Goal: Complete application form

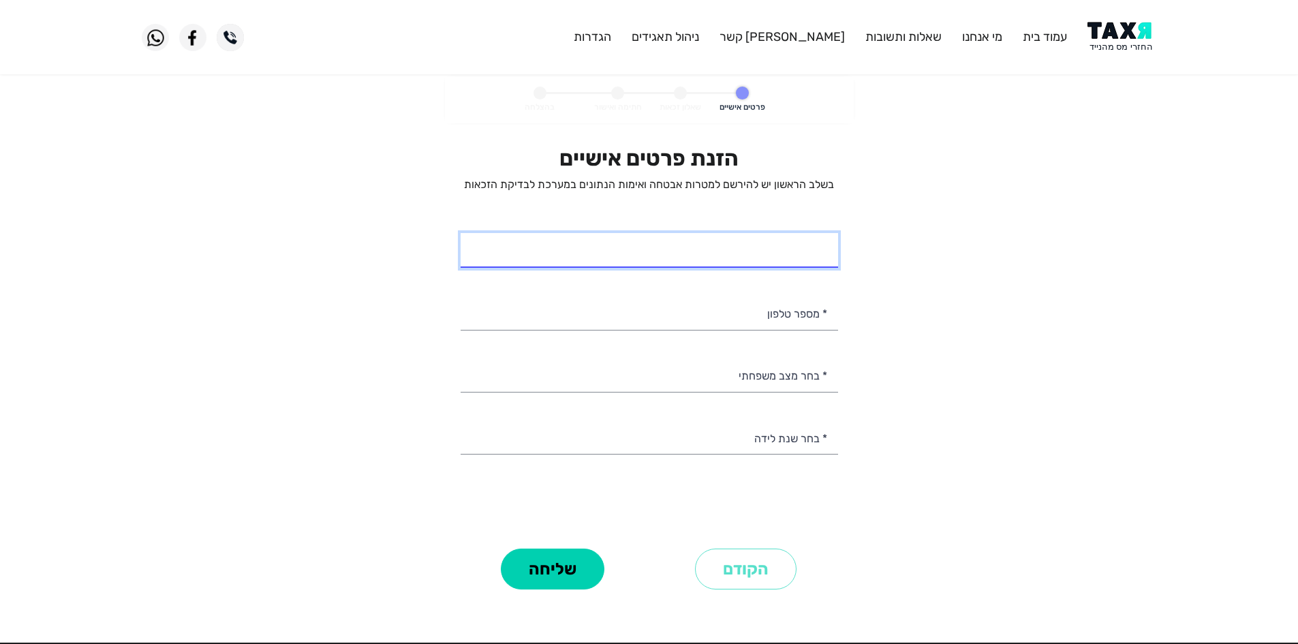
click at [778, 255] on input "* שם מלא" at bounding box center [648, 250] width 377 height 35
type input "[PERSON_NAME] [PERSON_NAME]"
click at [759, 315] on input "* מספר טלפון" at bounding box center [648, 312] width 377 height 35
paste input "0502142767"
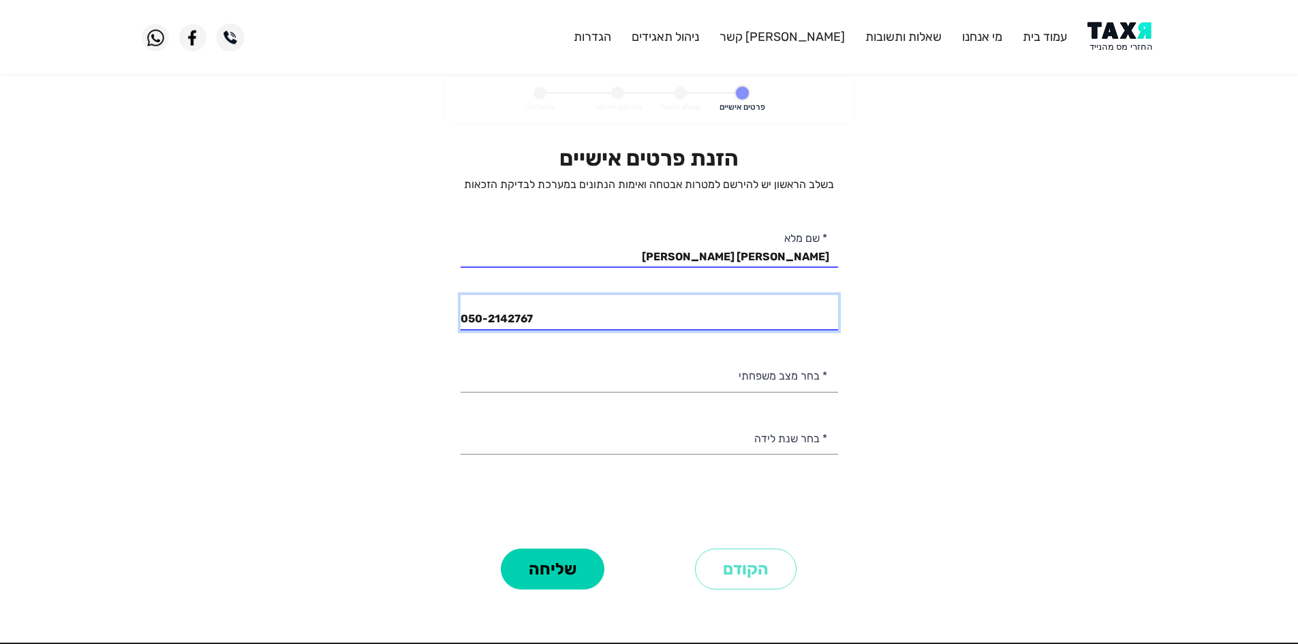
type input "050-2142767"
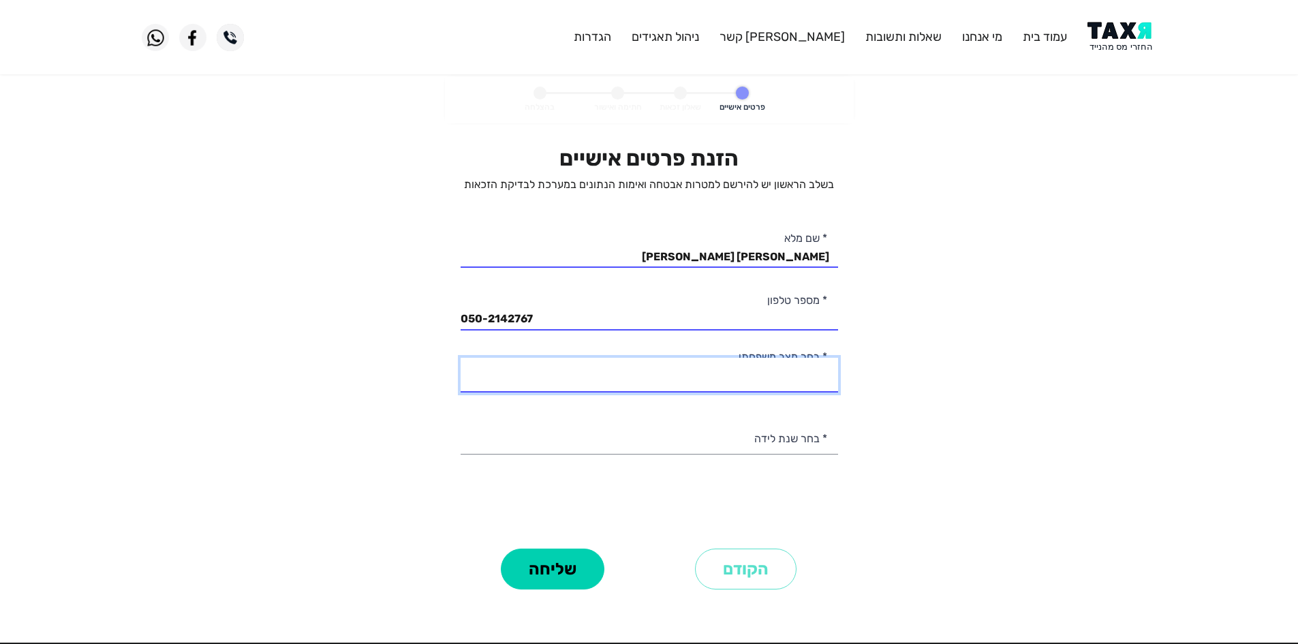
click at [767, 375] on select "רווק/ה נשוי/אה גרוש/ה אלמן/נה" at bounding box center [648, 375] width 377 height 35
select select "2: Married"
click at [460, 358] on select "רווק/ה נשוי/אה גרוש/ה אלמן/נה" at bounding box center [648, 375] width 377 height 35
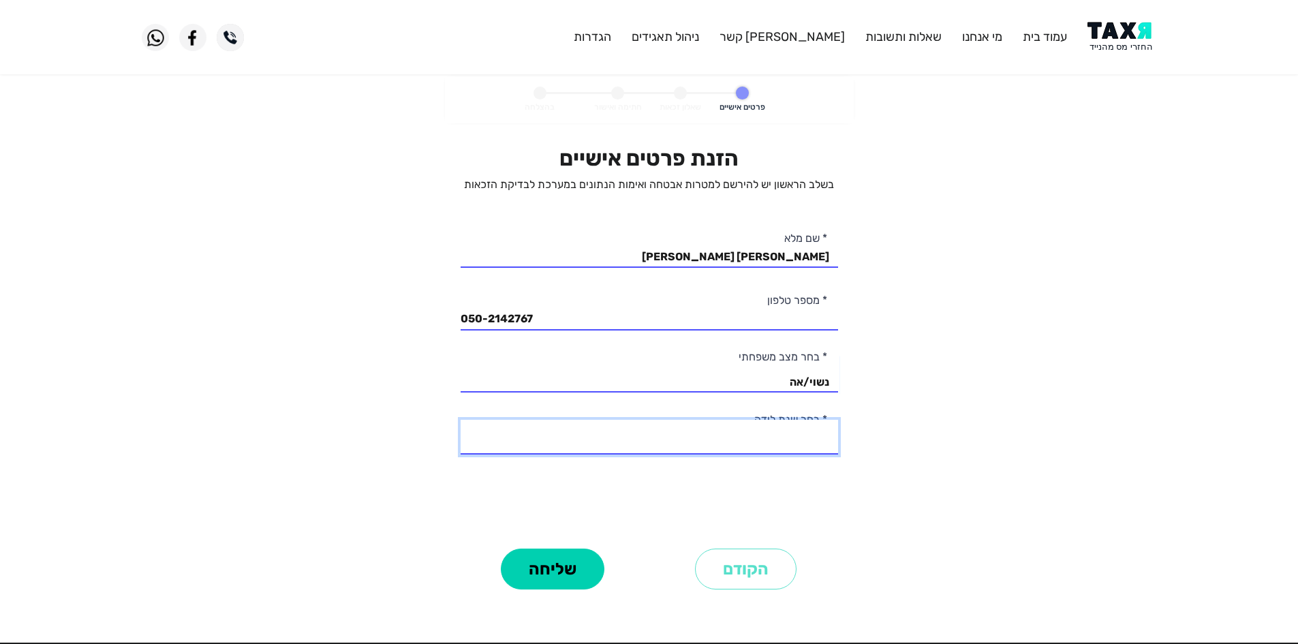
click at [770, 440] on select "2003 2002 2001 2000 1999 1998 1997 1996 1995 1994 1993 1992 1991 1990 1989 1988…" at bounding box center [648, 437] width 377 height 35
select select "4: 2000"
click at [460, 420] on select "2003 2002 2001 2000 1999 1998 1997 1996 1995 1994 1993 1992 1991 1990 1989 1988…" at bounding box center [648, 437] width 377 height 35
click at [574, 552] on button "שליחה" at bounding box center [553, 568] width 104 height 41
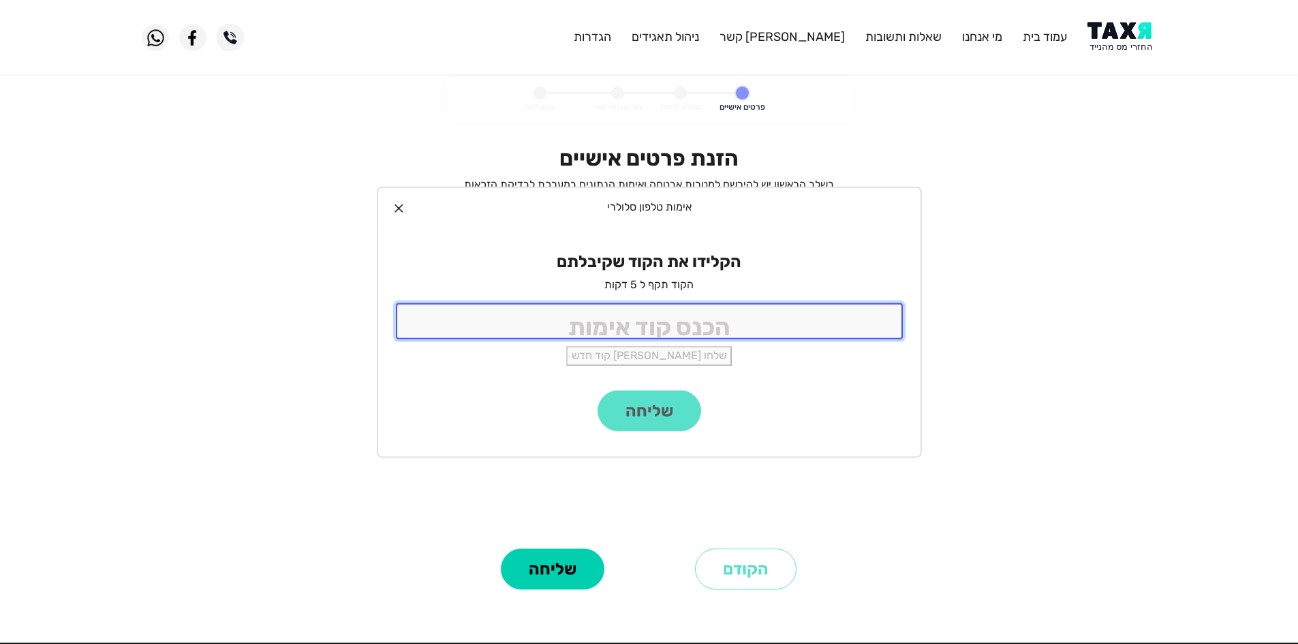
click at [723, 317] on input "tel" at bounding box center [649, 321] width 507 height 36
type input "9988"
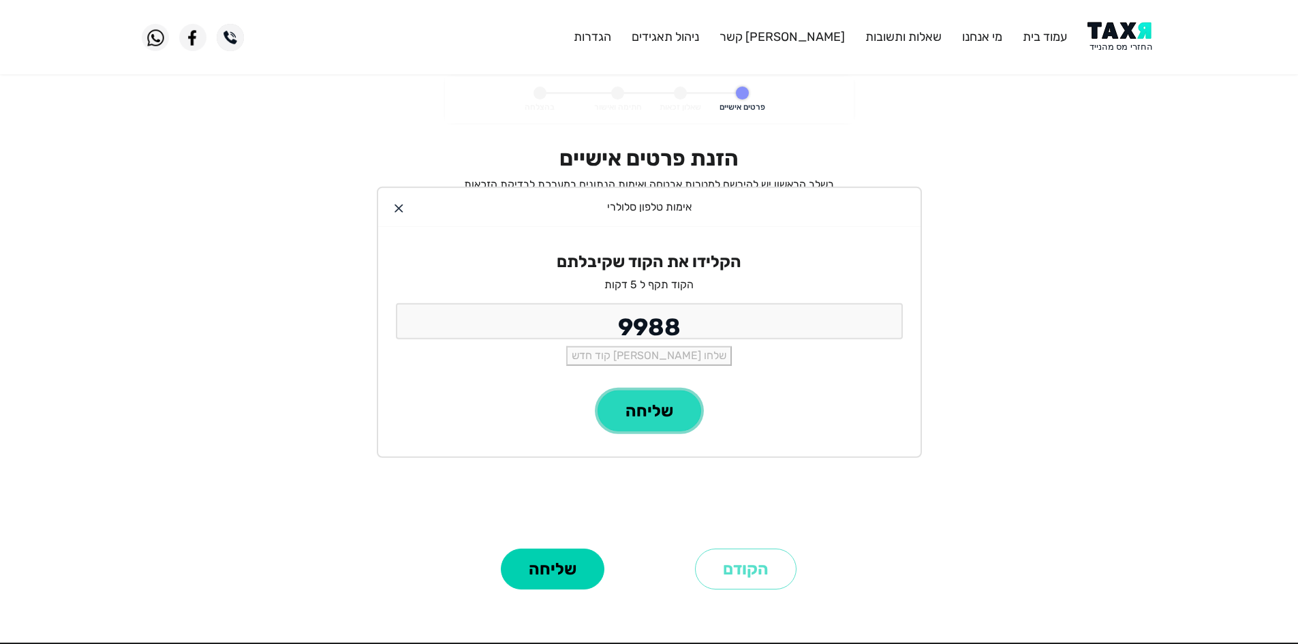
click at [657, 407] on button "שליחה" at bounding box center [649, 410] width 104 height 41
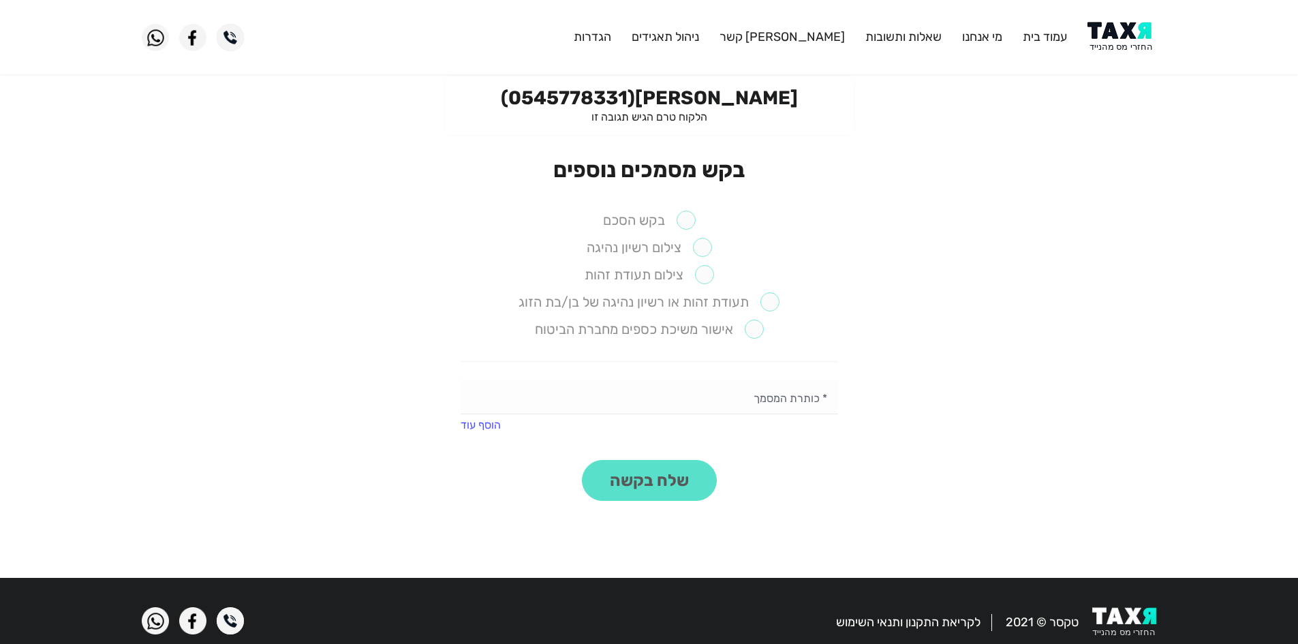
click at [690, 215] on label "בקש הסכם" at bounding box center [649, 219] width 93 height 19
click at [704, 251] on label "צילום רשיון נהיגה" at bounding box center [648, 247] width 125 height 19
click at [699, 210] on li "בקש הסכם" at bounding box center [648, 220] width 377 height 20
click at [697, 260] on ul "בקש הסכם צילום רשיון נהיגה צילום תעודת זהות תעודת זהות או רשיון נהיגה של בן/בת …" at bounding box center [648, 286] width 377 height 152
click at [806, 296] on li "תעודת זהות או רשיון נהיגה של בן/בת הזוג" at bounding box center [648, 302] width 377 height 20
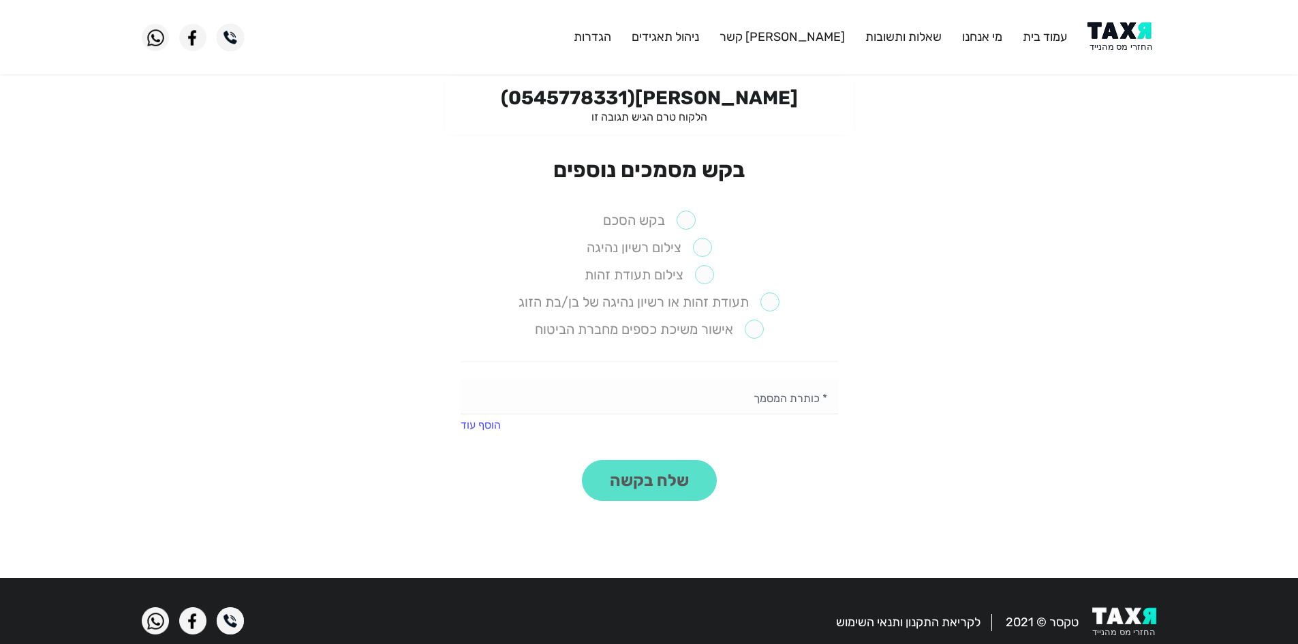
click at [686, 232] on ul "בקש הסכם צילום רשיון נהיגה צילום תעודת זהות תעודת זהות או רשיון נהיגה של בן/בת …" at bounding box center [648, 286] width 377 height 152
click at [680, 217] on label "בקש הסכם" at bounding box center [649, 219] width 93 height 19
click at [709, 251] on label "צילום רשיון נהיגה" at bounding box center [648, 247] width 125 height 19
click at [684, 215] on label "בקש הסכם" at bounding box center [649, 219] width 93 height 19
click at [691, 232] on ul "בקש הסכם צילום רשיון נהיגה צילום תעודת זהות תעודת זהות או רשיון נהיגה של בן/בת …" at bounding box center [648, 286] width 377 height 152
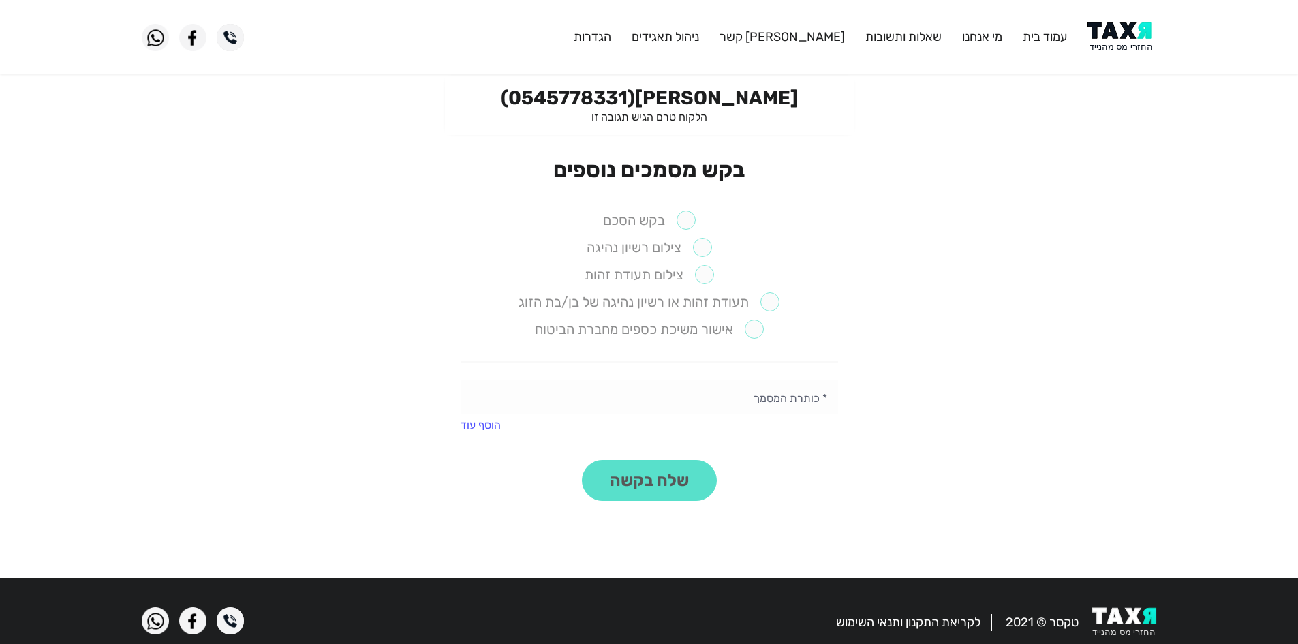
click at [700, 255] on label "צילום רשיון נהיגה" at bounding box center [648, 247] width 125 height 19
click at [685, 225] on label "בקש הסכם" at bounding box center [649, 219] width 93 height 19
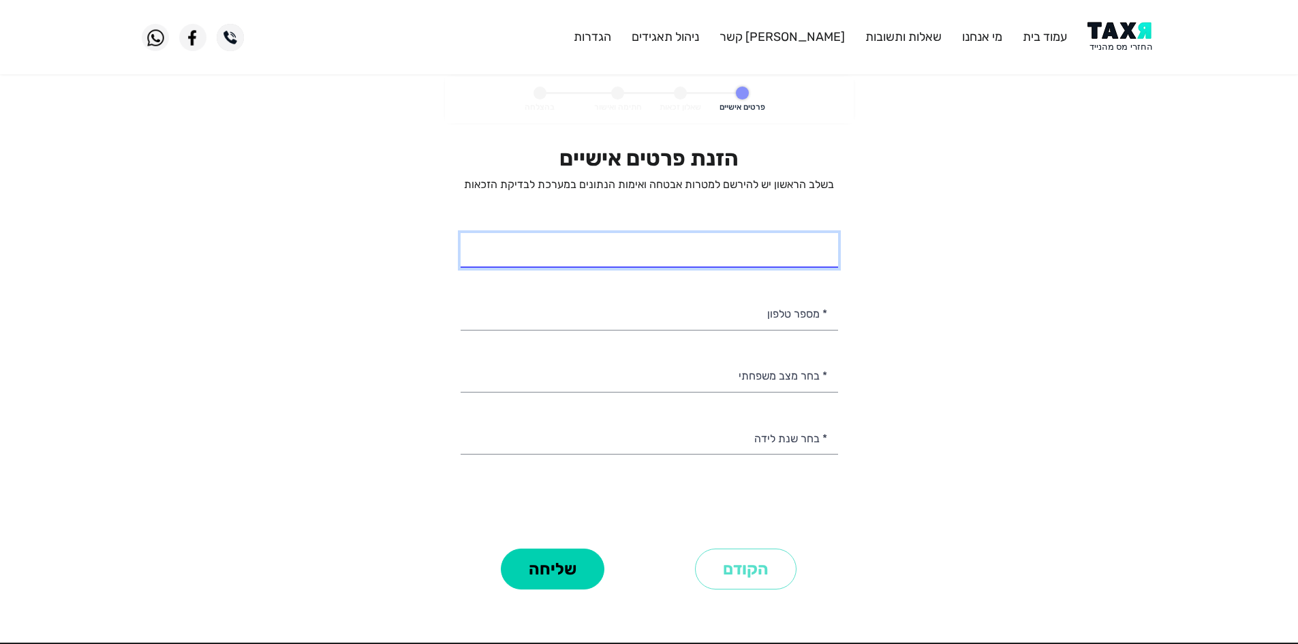
click at [767, 238] on input "* שם מלא" at bounding box center [648, 250] width 377 height 35
type input "הודיה אלגרבלי"
click at [783, 319] on input "* מספר טלפון" at bounding box center [648, 312] width 377 height 35
paste input "0502142767"
type input "0502142767"
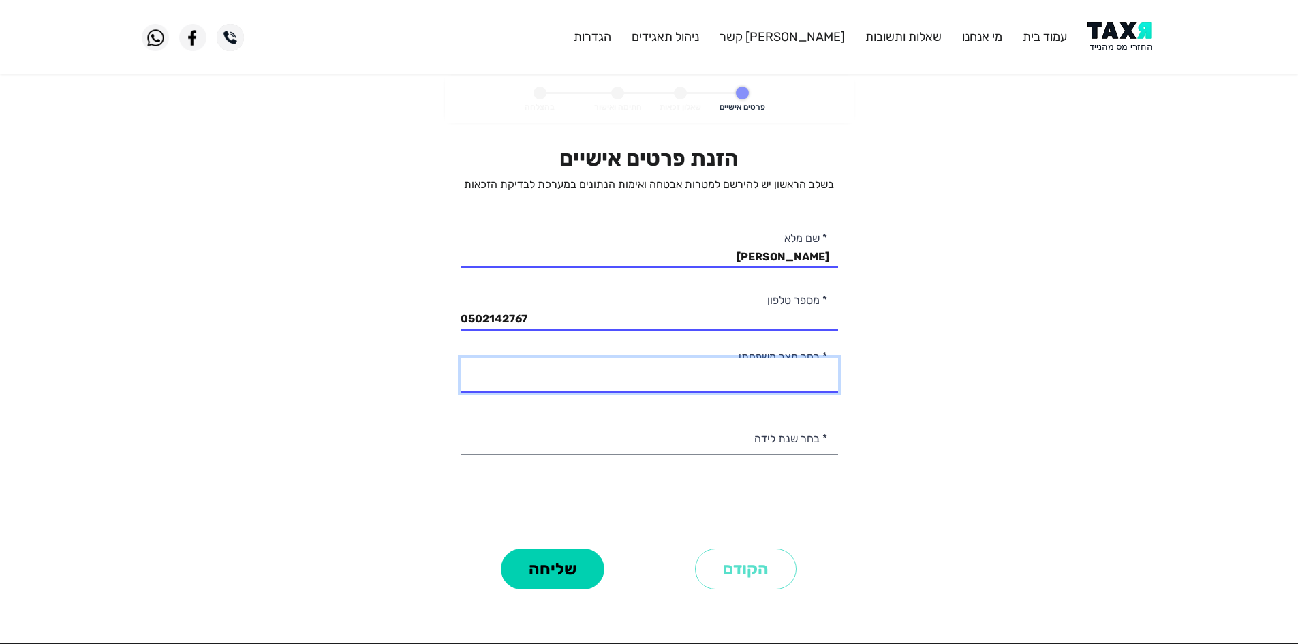
click at [757, 386] on select "רווק/ה נשוי/אה גרוש/ה אלמן/נה" at bounding box center [648, 375] width 377 height 35
select select "2: Married"
click at [460, 358] on select "רווק/ה נשוי/אה גרוש/ה אלמן/נה" at bounding box center [648, 375] width 377 height 35
click at [785, 460] on div "הזנת פרטים אישיים בשלב הראשון יש להירשם למטרות אבטחה ואימות הנתונים במערכת לבדי…" at bounding box center [648, 344] width 377 height 399
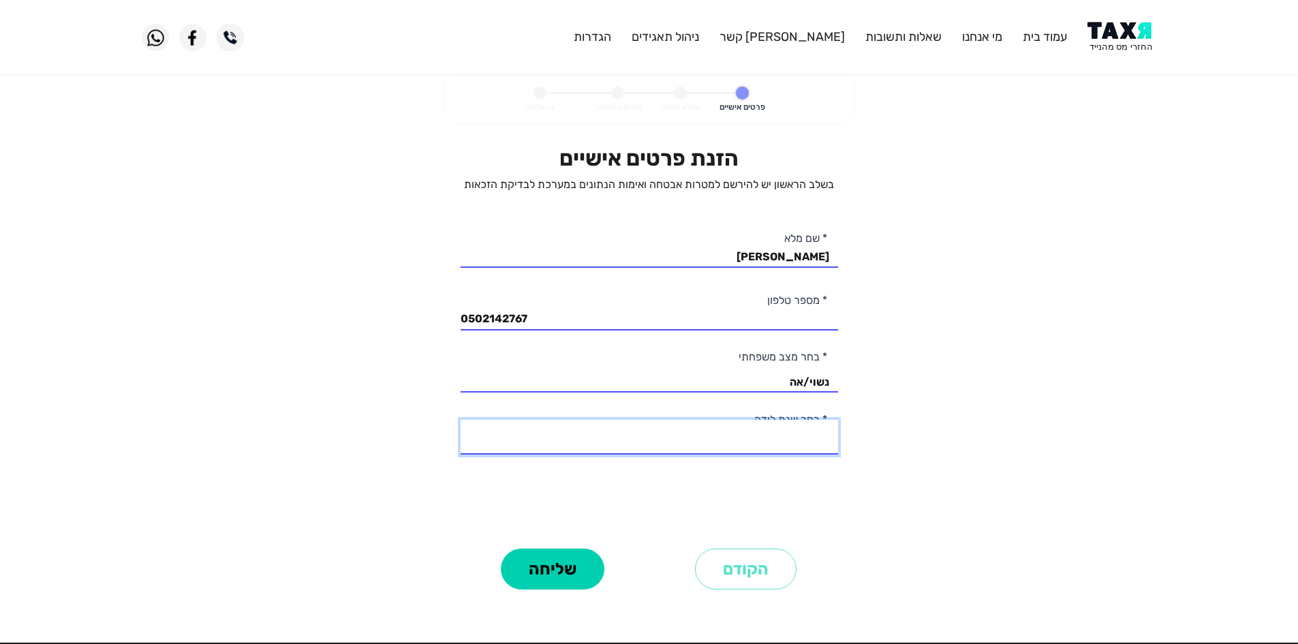
click at [786, 439] on select "2003 2002 2001 2000 1999 1998 1997 1996 1995 1994 1993 1992 1991 1990 1989 1988…" at bounding box center [648, 437] width 377 height 35
select select "3: 2001"
click at [460, 420] on select "2003 2002 2001 2000 1999 1998 1997 1996 1995 1994 1993 1992 1991 1990 1989 1988…" at bounding box center [648, 437] width 377 height 35
click at [612, 482] on div "הזנת פרטים אישיים בשלב הראשון יש להירשם למטרות אבטחה ואימות הנתונים במערכת לבדי…" at bounding box center [648, 344] width 377 height 399
click at [561, 557] on button "שליחה" at bounding box center [553, 568] width 104 height 41
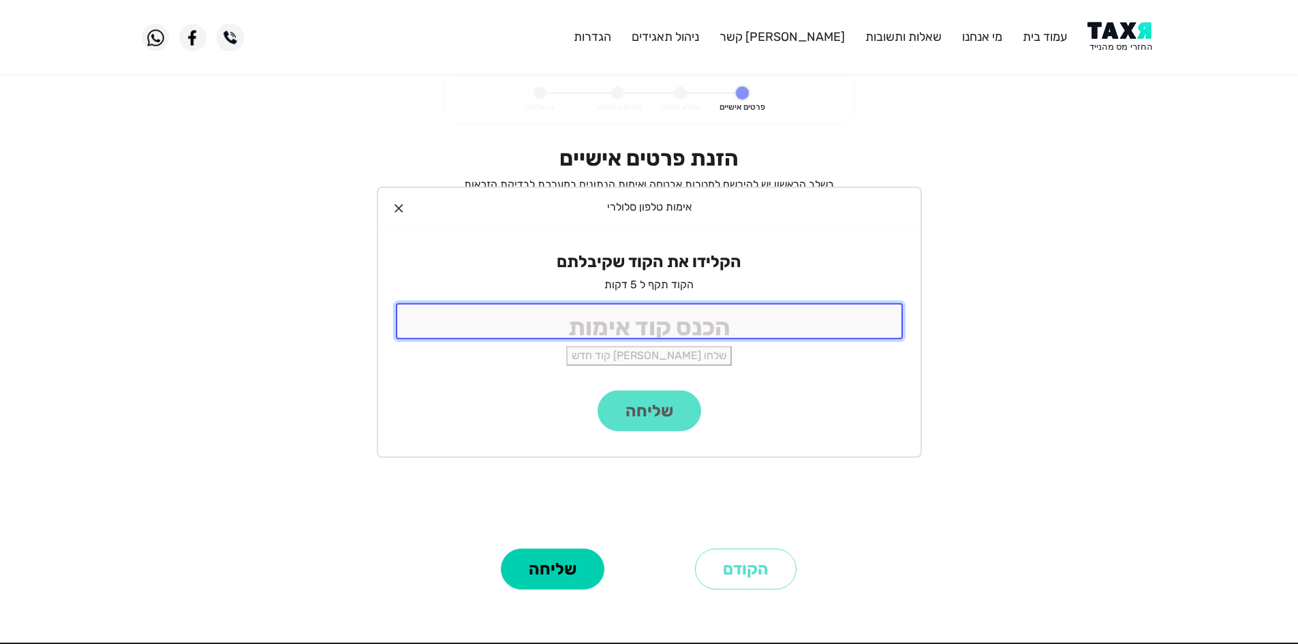
click at [797, 319] on input "tel" at bounding box center [649, 321] width 507 height 36
type input "9988"
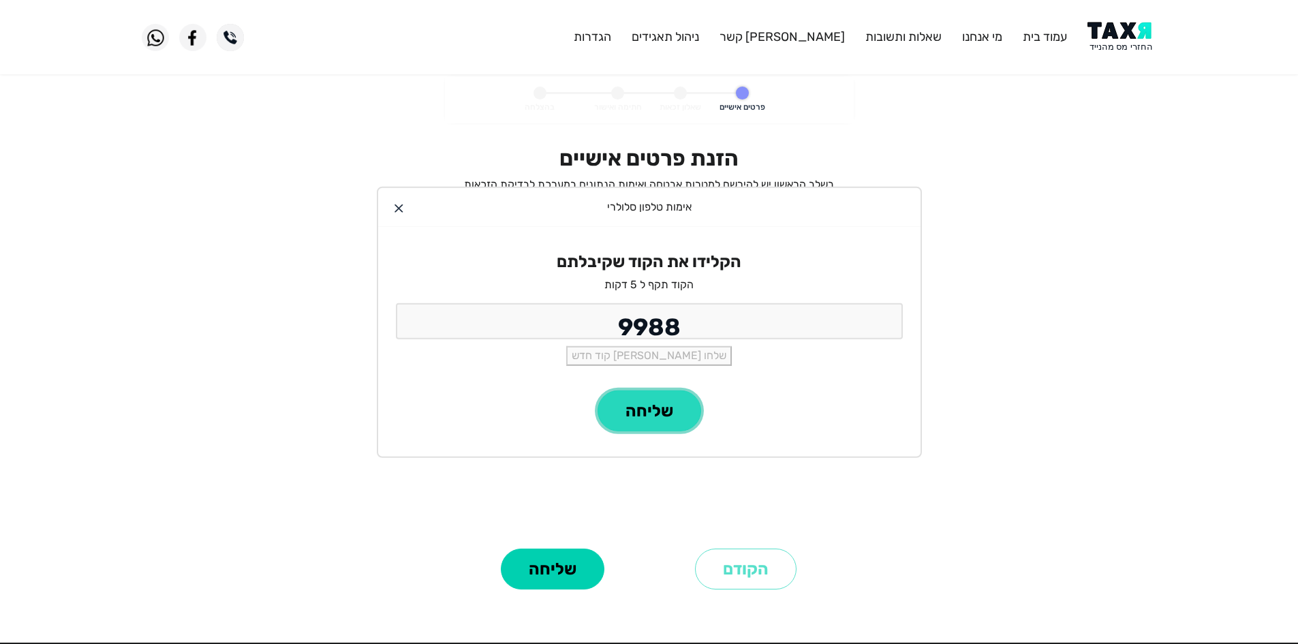
click at [663, 399] on button "שליחה" at bounding box center [649, 410] width 104 height 41
